Goal: Navigation & Orientation: Find specific page/section

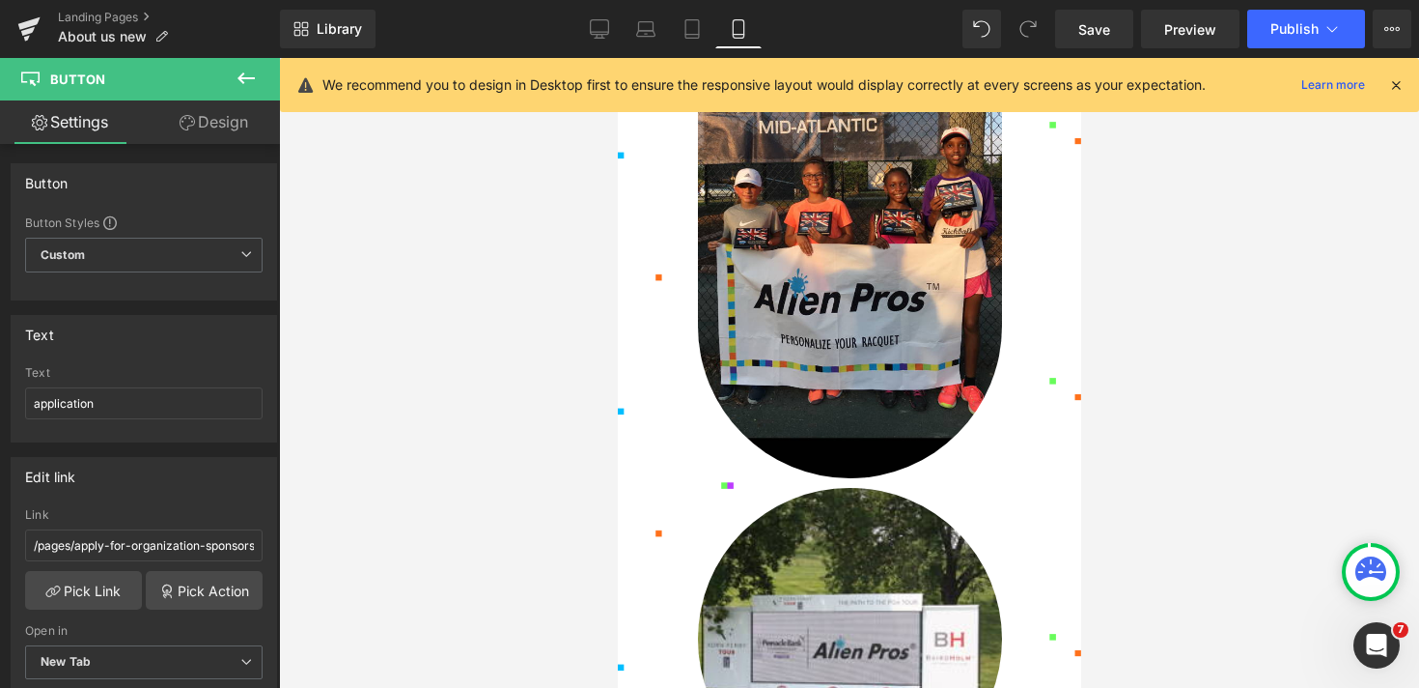
scroll to position [4470, 0]
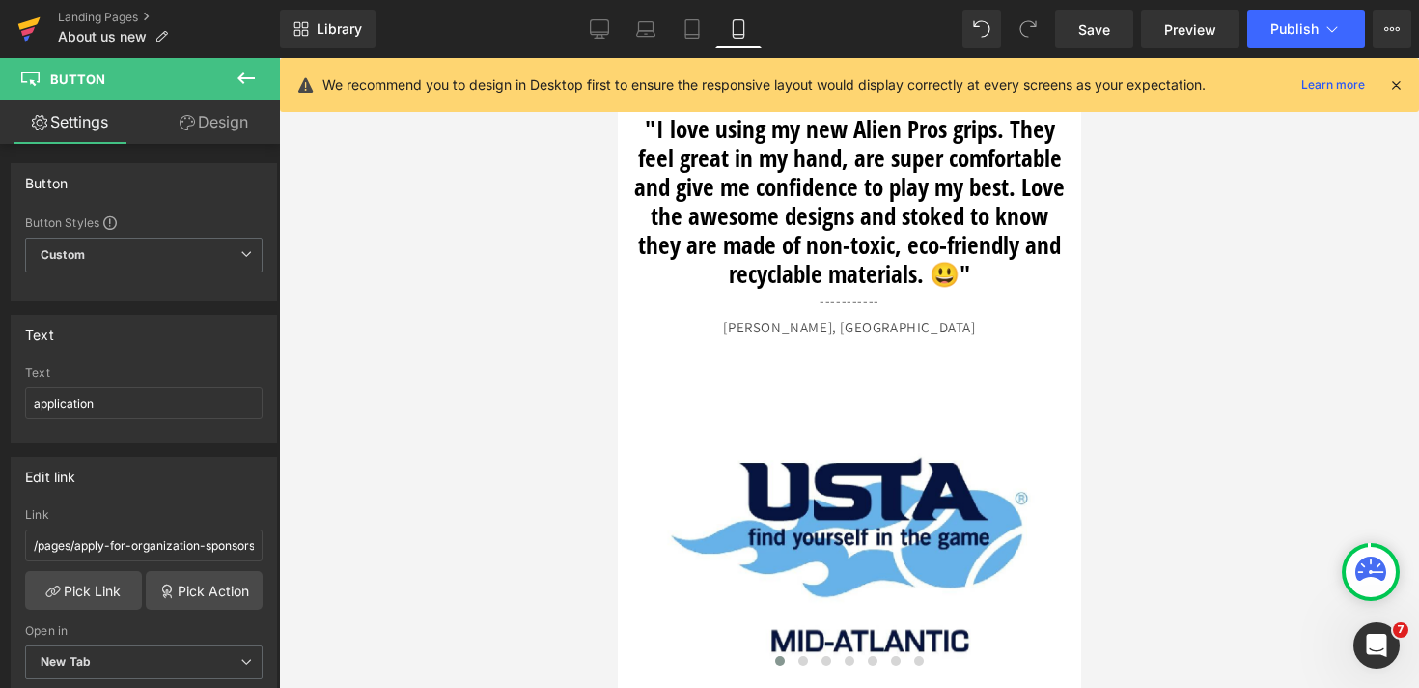
click at [24, 31] on icon at bounding box center [28, 31] width 14 height 9
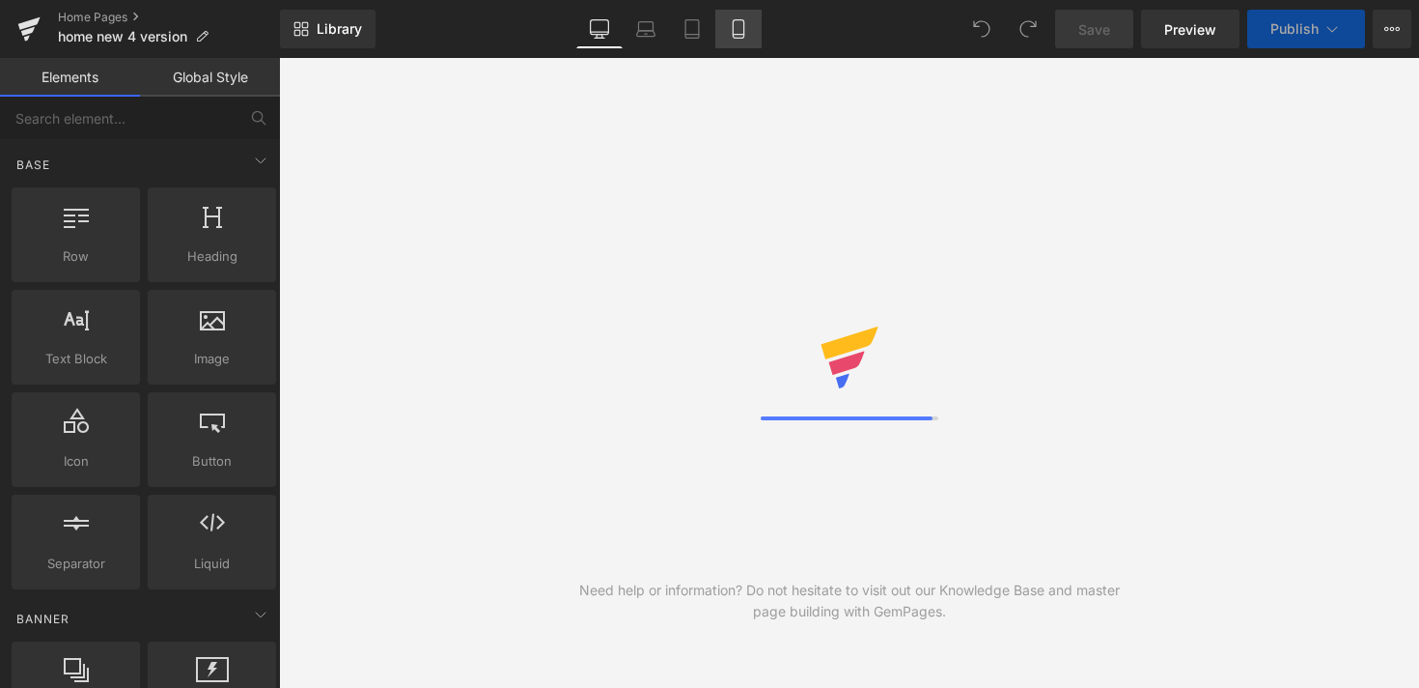
click at [753, 25] on link "Mobile" at bounding box center [739, 29] width 46 height 39
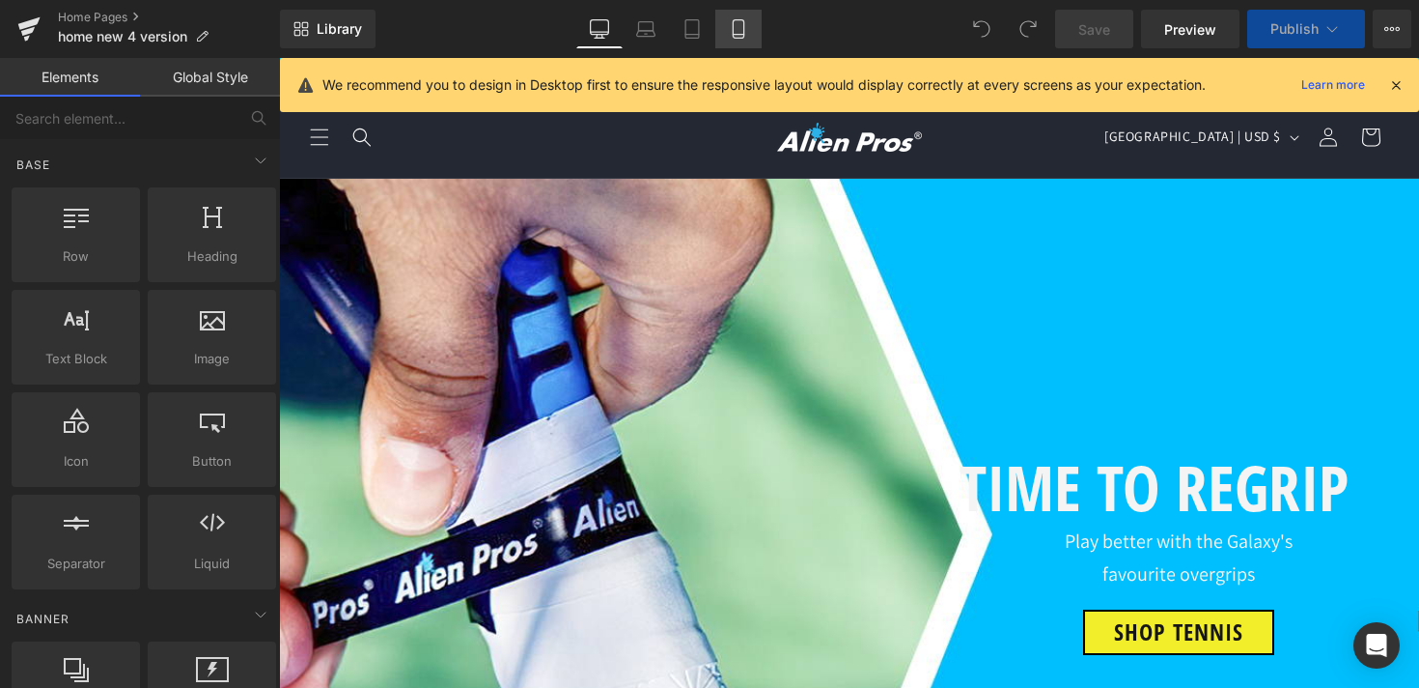
click at [738, 22] on icon at bounding box center [738, 28] width 19 height 19
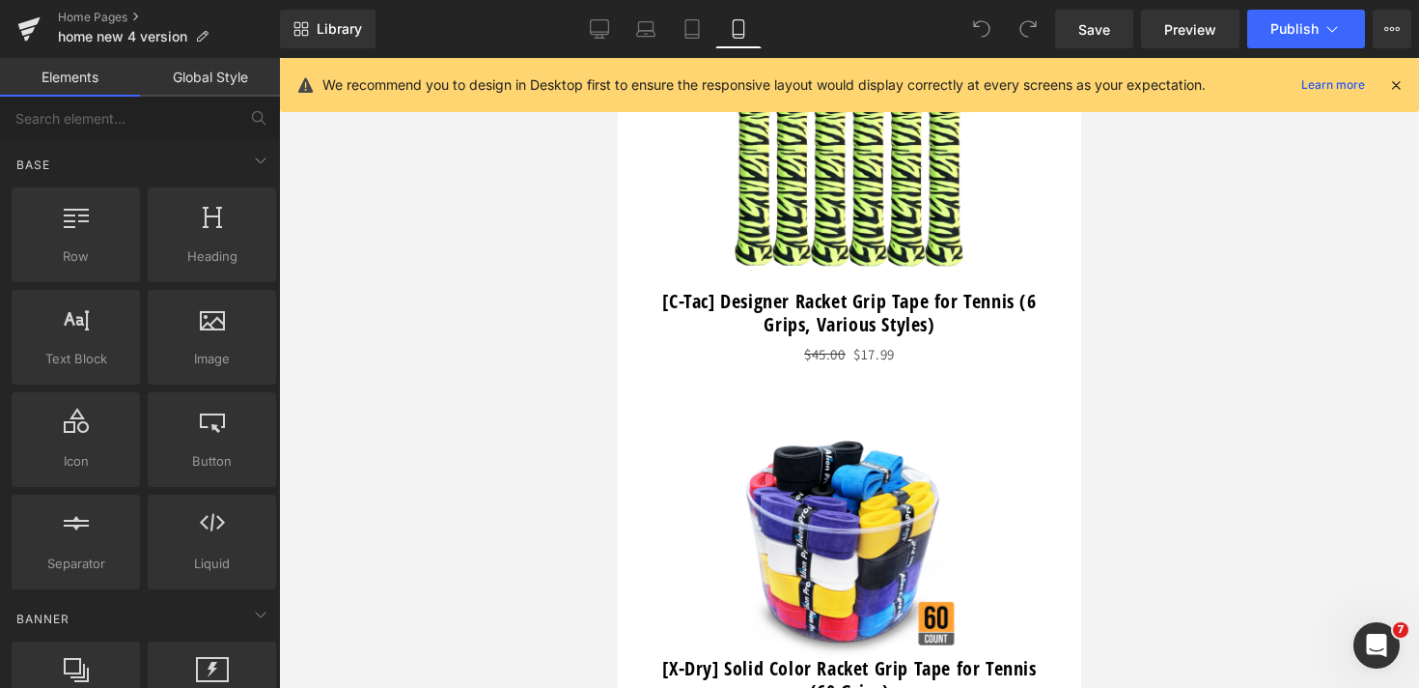
scroll to position [609, 0]
